Goal: Task Accomplishment & Management: Manage account settings

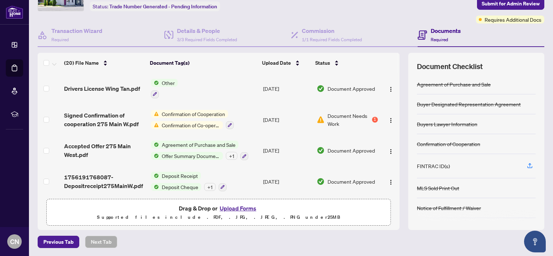
scroll to position [450, 0]
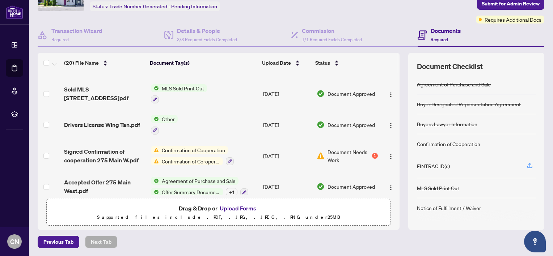
click at [191, 150] on span "Confirmation of Cooperation" at bounding box center [193, 150] width 69 height 8
click at [210, 140] on td "Confirmation of Cooperation Confirmation of Co-operation and Representation—Buy…" at bounding box center [204, 155] width 112 height 31
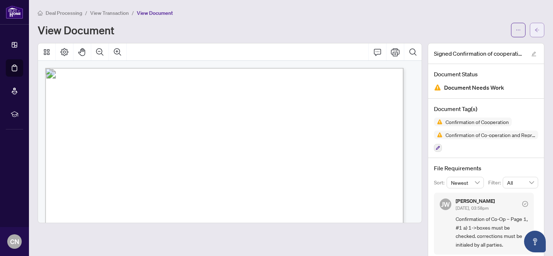
click at [534, 28] on icon "arrow-left" at bounding box center [536, 29] width 5 height 5
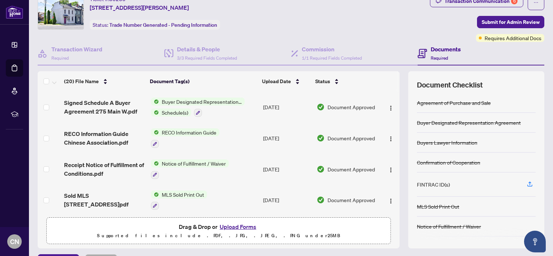
scroll to position [34, 0]
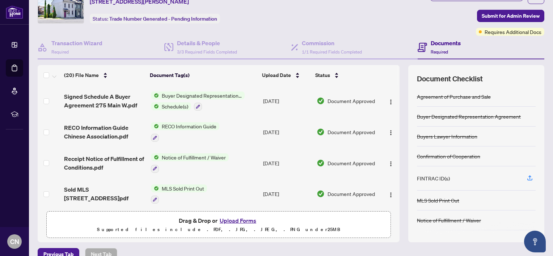
click at [235, 221] on button "Upload Forms" at bounding box center [237, 220] width 41 height 9
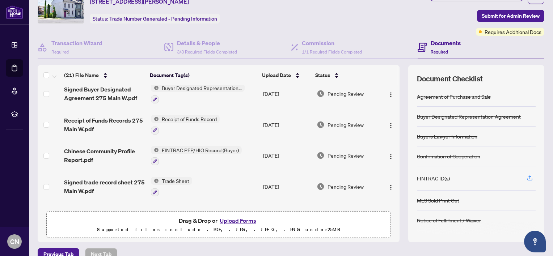
scroll to position [0, 0]
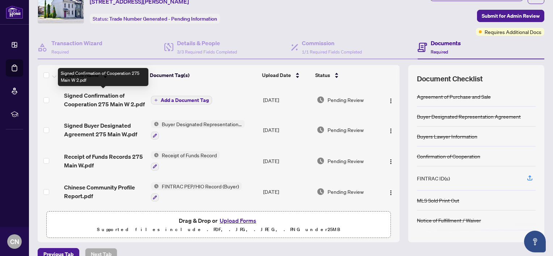
click at [95, 94] on span "Signed Confirmation of Cooperation 275 Main W 2.pdf" at bounding box center [104, 99] width 81 height 17
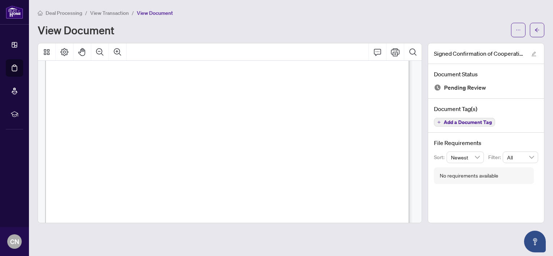
scroll to position [145, 0]
click at [539, 30] on icon "arrow-left" at bounding box center [536, 29] width 5 height 5
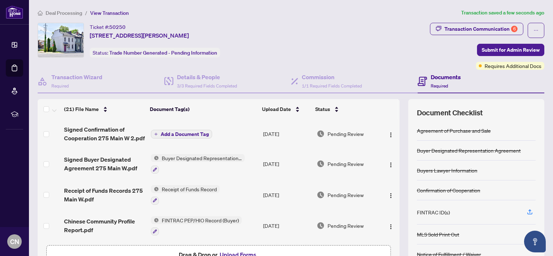
click at [180, 132] on span "Add a Document Tag" at bounding box center [185, 134] width 48 height 5
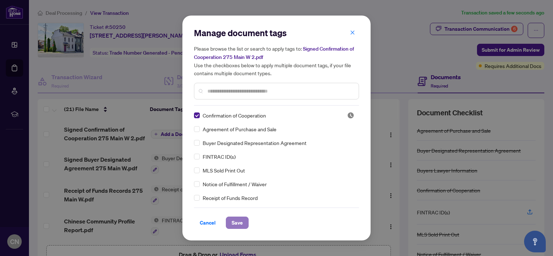
click at [236, 221] on span "Save" at bounding box center [236, 223] width 11 height 12
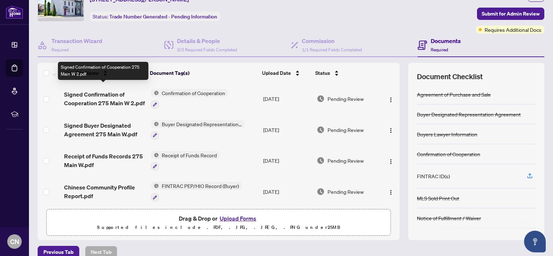
scroll to position [36, 0]
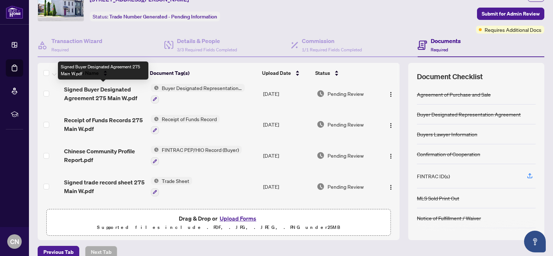
click at [105, 90] on span "Signed Buyer Designated Agreement 275 Main W.pdf" at bounding box center [104, 93] width 81 height 17
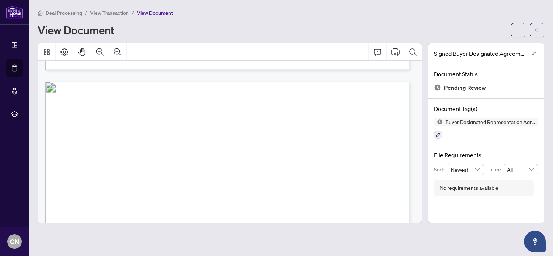
scroll to position [1772, 0]
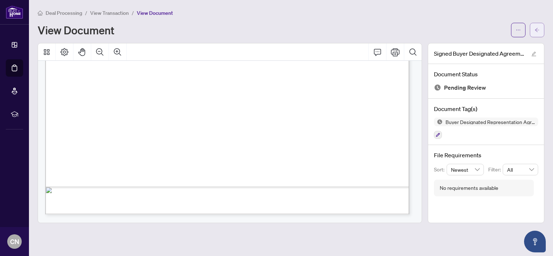
click at [540, 27] on button "button" at bounding box center [537, 30] width 14 height 14
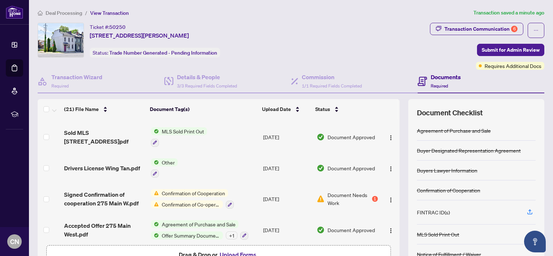
scroll to position [506, 0]
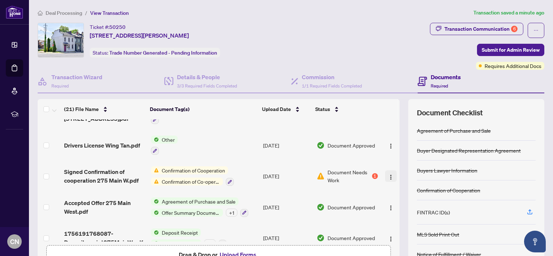
click at [388, 174] on img "button" at bounding box center [391, 177] width 6 height 6
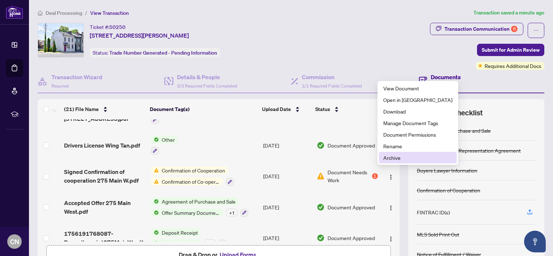
click at [396, 156] on span "Archive" at bounding box center [417, 158] width 69 height 8
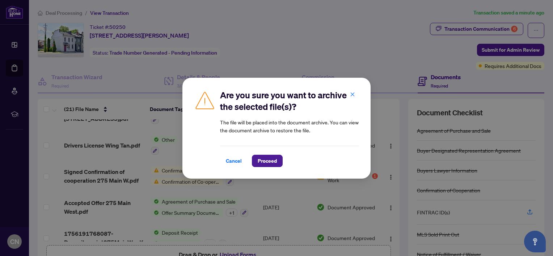
drag, startPoint x: 259, startPoint y: 158, endPoint x: 269, endPoint y: 153, distance: 10.5
click at [261, 158] on span "Proceed" at bounding box center [267, 161] width 19 height 12
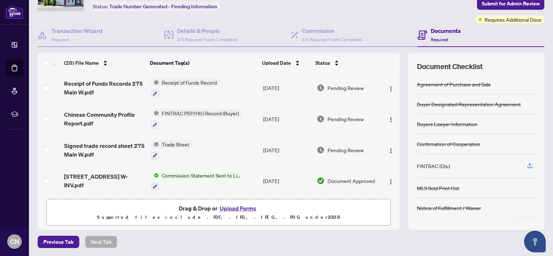
scroll to position [52, 0]
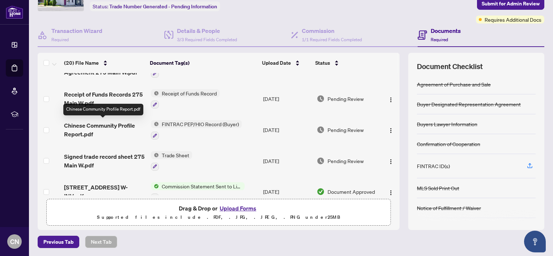
click at [103, 124] on span "Chinese Community Profile Report.pdf" at bounding box center [104, 129] width 81 height 17
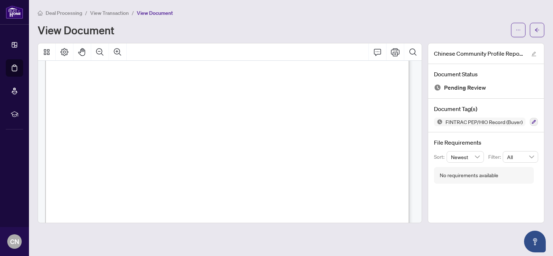
scroll to position [1013, 0]
click at [541, 31] on button "button" at bounding box center [537, 30] width 14 height 14
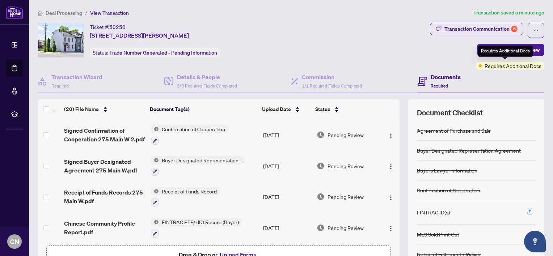
click at [515, 67] on span "Requires Additional Docs" at bounding box center [512, 66] width 57 height 8
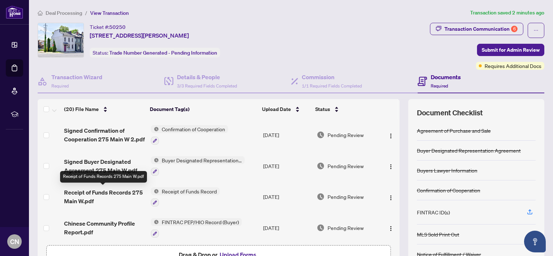
click at [123, 190] on span "Receipt of Funds Records 275 Main W.pdf" at bounding box center [104, 196] width 81 height 17
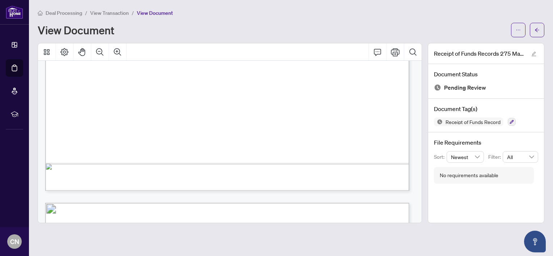
scroll to position [832, 0]
click at [537, 26] on span "button" at bounding box center [536, 30] width 5 height 12
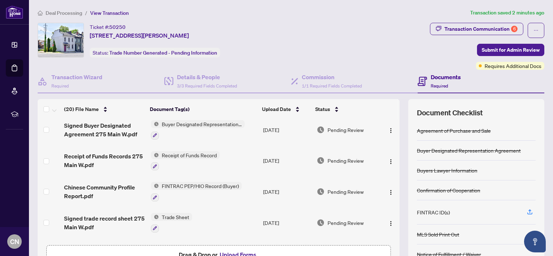
scroll to position [72, 0]
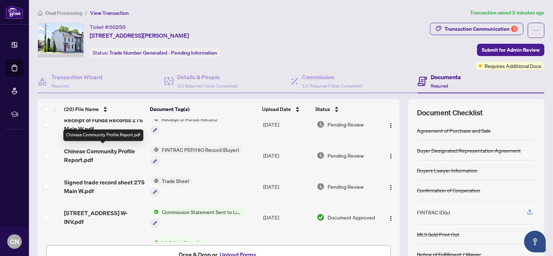
click at [98, 151] on span "Chinese Community Profile Report.pdf" at bounding box center [104, 155] width 81 height 17
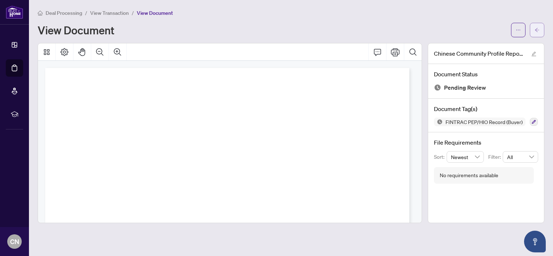
click at [540, 27] on button "button" at bounding box center [537, 30] width 14 height 14
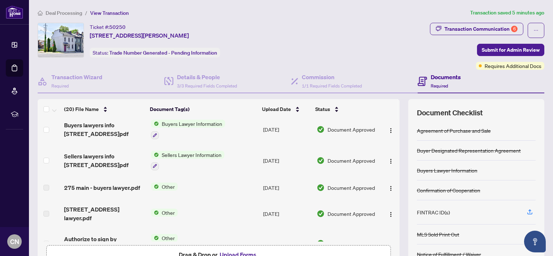
scroll to position [326, 0]
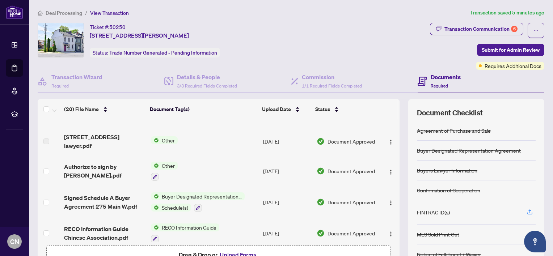
click at [213, 253] on span "Drag & Drop or Upload Forms" at bounding box center [219, 254] width 80 height 9
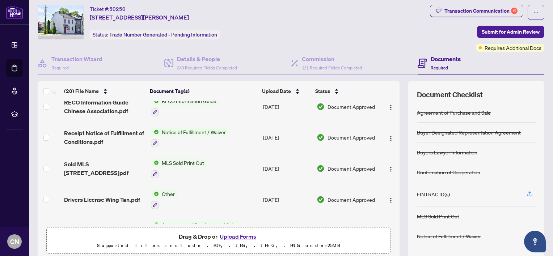
scroll to position [26, 0]
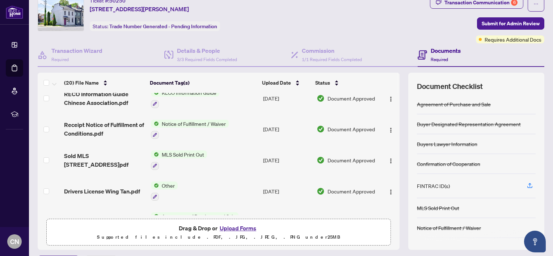
click at [245, 229] on button "Upload Forms" at bounding box center [237, 228] width 41 height 9
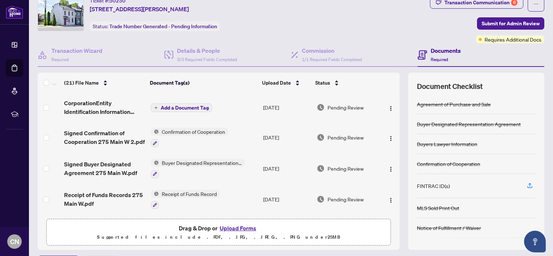
scroll to position [0, 0]
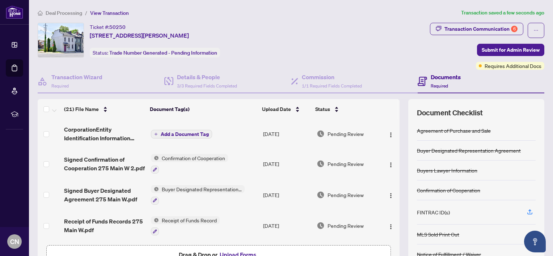
click at [179, 133] on span "Add a Document Tag" at bounding box center [185, 134] width 48 height 5
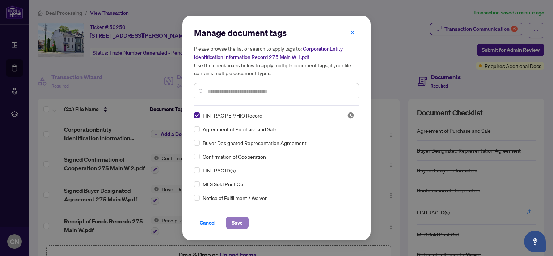
click at [239, 220] on button "Save" at bounding box center [237, 223] width 23 height 12
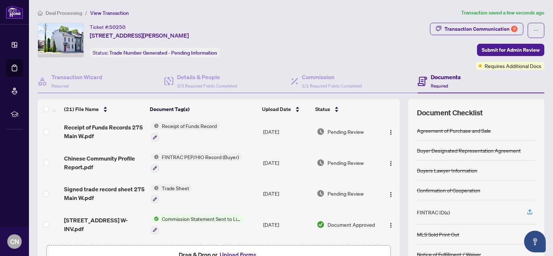
scroll to position [109, 0]
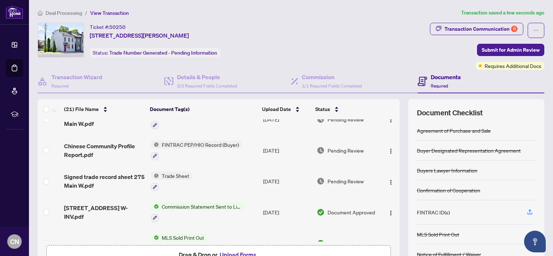
click at [190, 143] on span "FINTRAC PEP/HIO Record (Buyer)" at bounding box center [200, 145] width 83 height 8
click at [153, 154] on icon "button" at bounding box center [155, 156] width 4 height 4
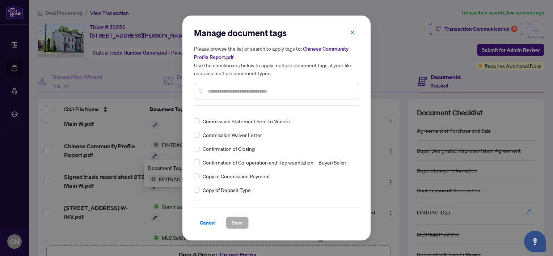
scroll to position [506, 0]
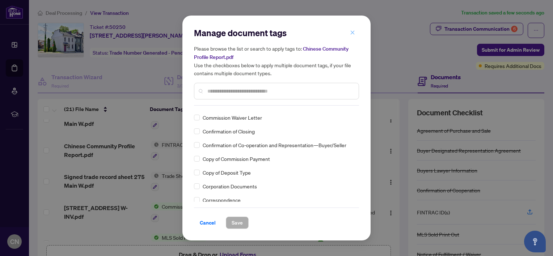
click at [352, 34] on icon "close" at bounding box center [352, 32] width 5 height 5
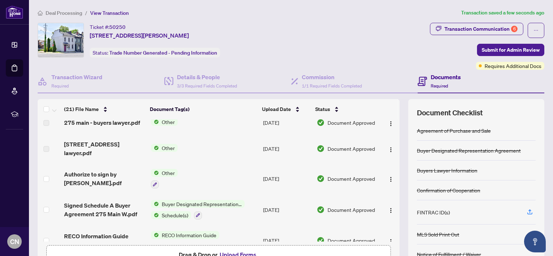
scroll to position [362, 0]
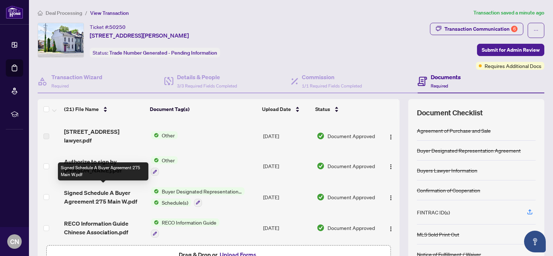
click at [111, 191] on span "Signed Schedule A Buyer Agreement 275 Main W.pdf" at bounding box center [104, 196] width 81 height 17
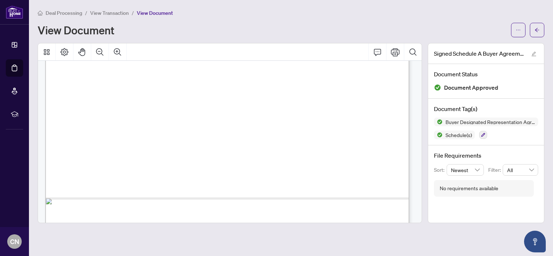
scroll to position [806, 0]
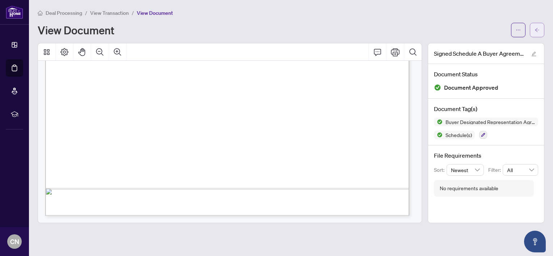
click at [535, 30] on icon "arrow-left" at bounding box center [536, 29] width 5 height 5
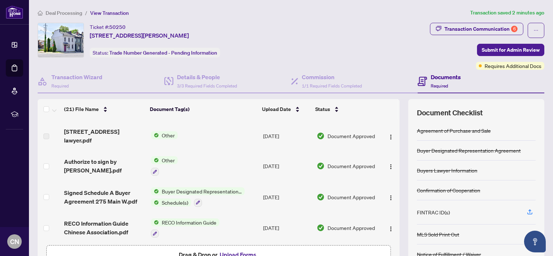
scroll to position [398, 0]
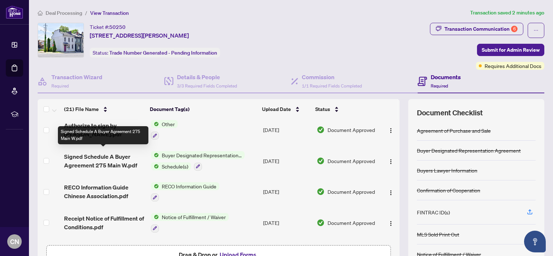
click at [114, 157] on span "Signed Schedule A Buyer Agreement 275 Main W.pdf" at bounding box center [104, 160] width 81 height 17
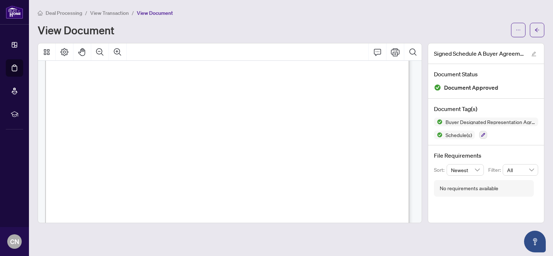
scroll to position [109, 0]
click at [537, 28] on icon "arrow-left" at bounding box center [537, 30] width 4 height 4
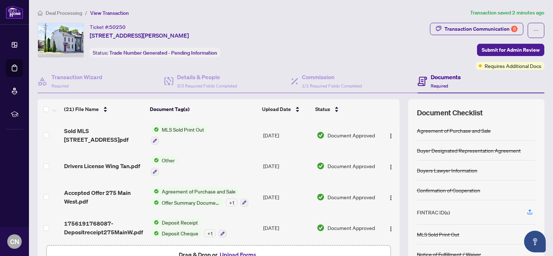
scroll to position [36, 0]
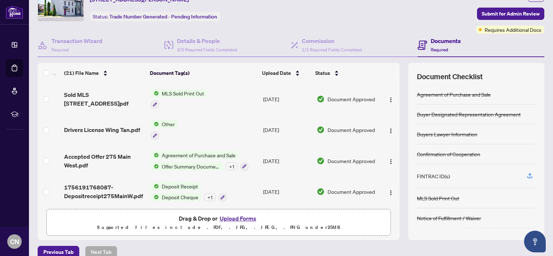
click at [159, 120] on span "Other" at bounding box center [168, 124] width 19 height 8
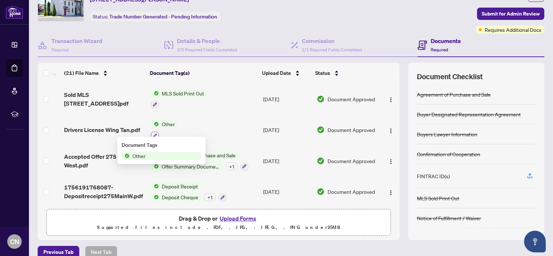
click at [155, 132] on button "button" at bounding box center [155, 136] width 8 height 8
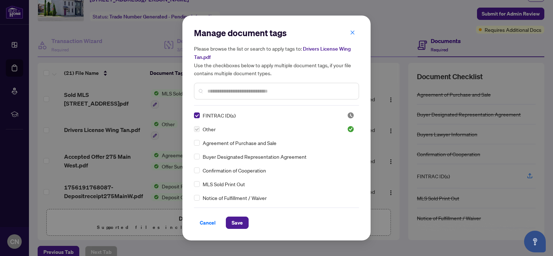
drag, startPoint x: 235, startPoint y: 220, endPoint x: 238, endPoint y: 212, distance: 8.1
click at [235, 220] on span "Save" at bounding box center [236, 223] width 11 height 12
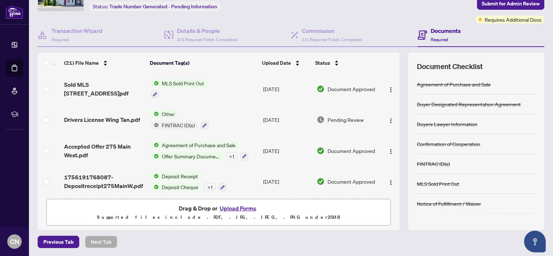
scroll to position [0, 0]
click at [159, 122] on span "FINTRAC ID(s)" at bounding box center [178, 125] width 39 height 8
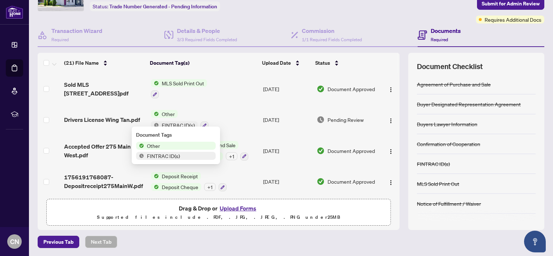
click at [156, 146] on span "Other" at bounding box center [153, 146] width 19 height 8
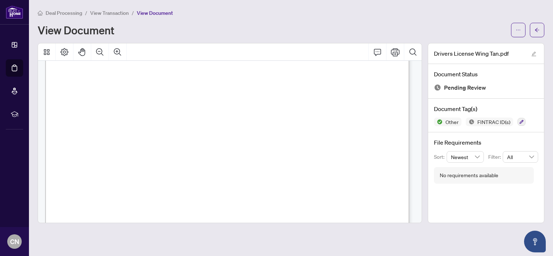
scroll to position [72, 0]
click at [539, 29] on icon "arrow-left" at bounding box center [536, 29] width 5 height 5
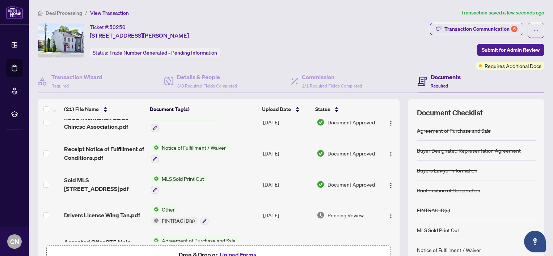
scroll to position [506, 0]
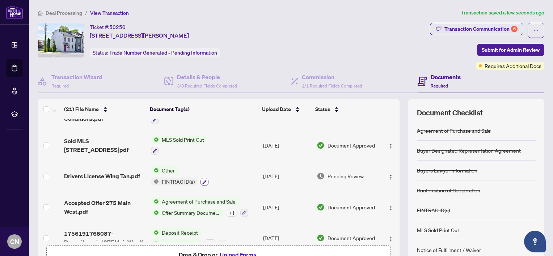
click at [202, 178] on button "button" at bounding box center [204, 182] width 8 height 8
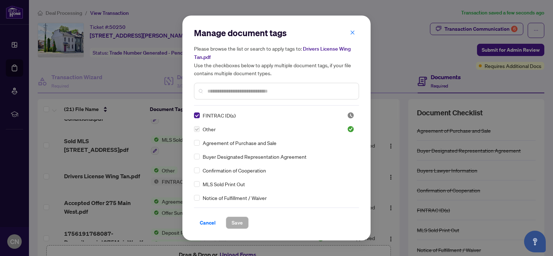
click at [198, 128] on label at bounding box center [197, 129] width 6 height 8
drag, startPoint x: 236, startPoint y: 220, endPoint x: 329, endPoint y: 208, distance: 93.7
click at [236, 220] on span "Save" at bounding box center [236, 223] width 11 height 12
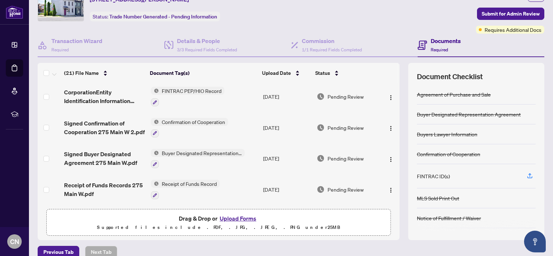
scroll to position [0, 0]
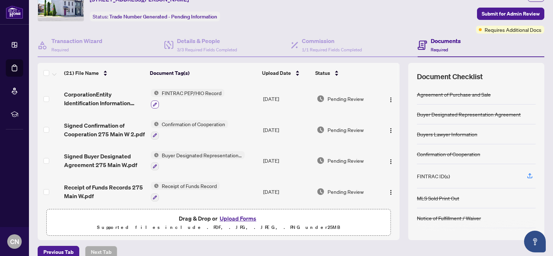
click at [153, 103] on icon "button" at bounding box center [155, 104] width 4 height 4
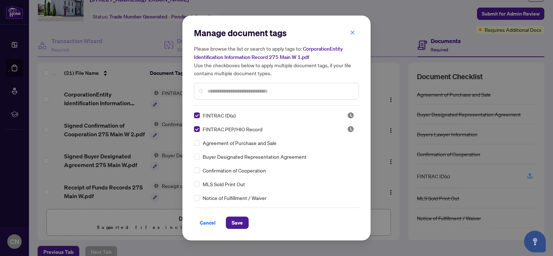
drag, startPoint x: 234, startPoint y: 220, endPoint x: 269, endPoint y: 211, distance: 35.8
click at [234, 220] on span "Save" at bounding box center [236, 223] width 11 height 12
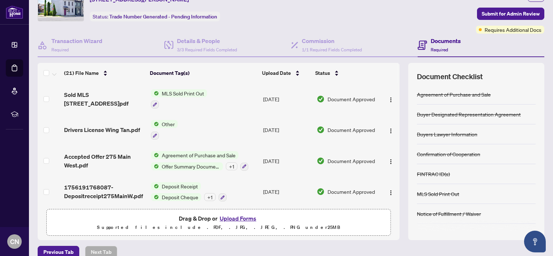
scroll to position [480, 0]
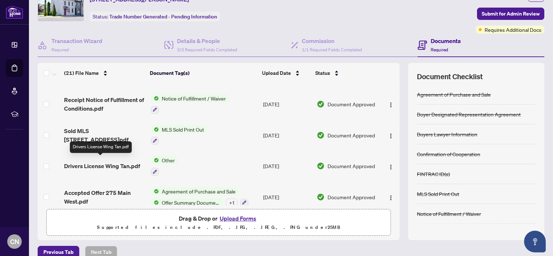
click at [98, 162] on span "Drivers License Wing Tan.pdf" at bounding box center [102, 166] width 76 height 9
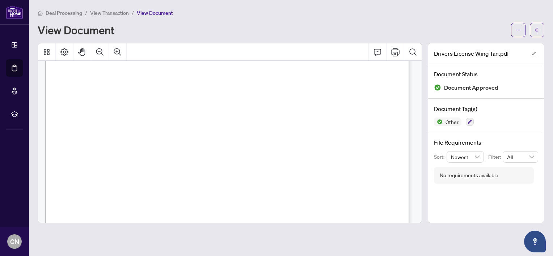
scroll to position [145, 0]
click at [542, 28] on button "button" at bounding box center [537, 30] width 14 height 14
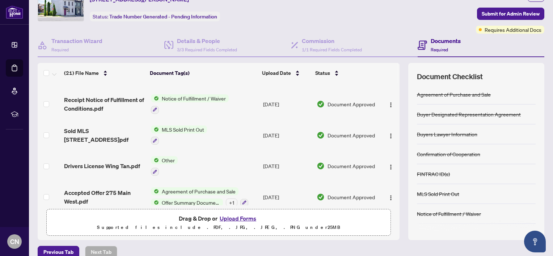
scroll to position [517, 0]
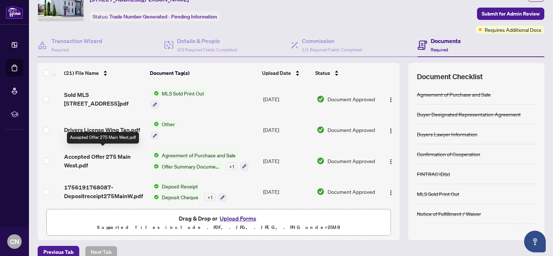
click at [77, 152] on span "Accepted Offer 275 Main West.pdf" at bounding box center [104, 160] width 81 height 17
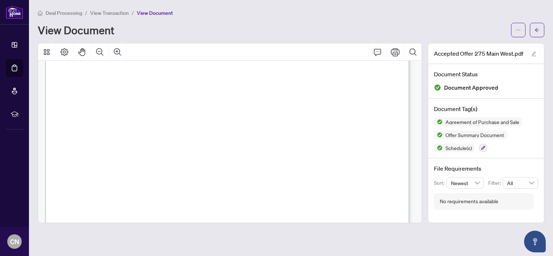
scroll to position [1989, 0]
click at [534, 29] on icon "arrow-left" at bounding box center [536, 29] width 5 height 5
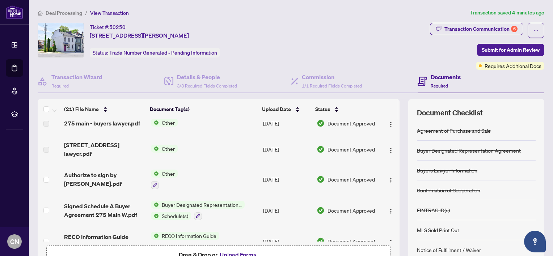
scroll to position [336, 0]
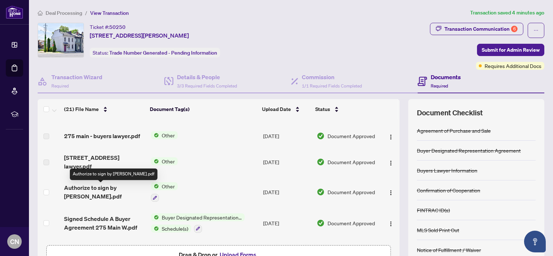
click at [123, 188] on span "Authorize to sign by [PERSON_NAME].pdf" at bounding box center [104, 191] width 81 height 17
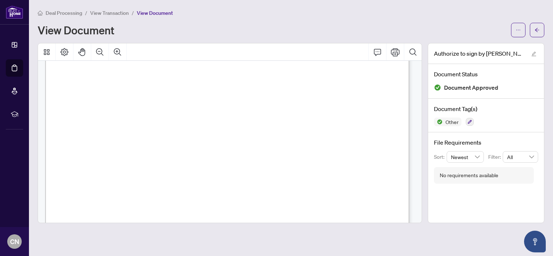
scroll to position [253, 0]
